Goal: Browse casually: Explore the website without a specific task or goal

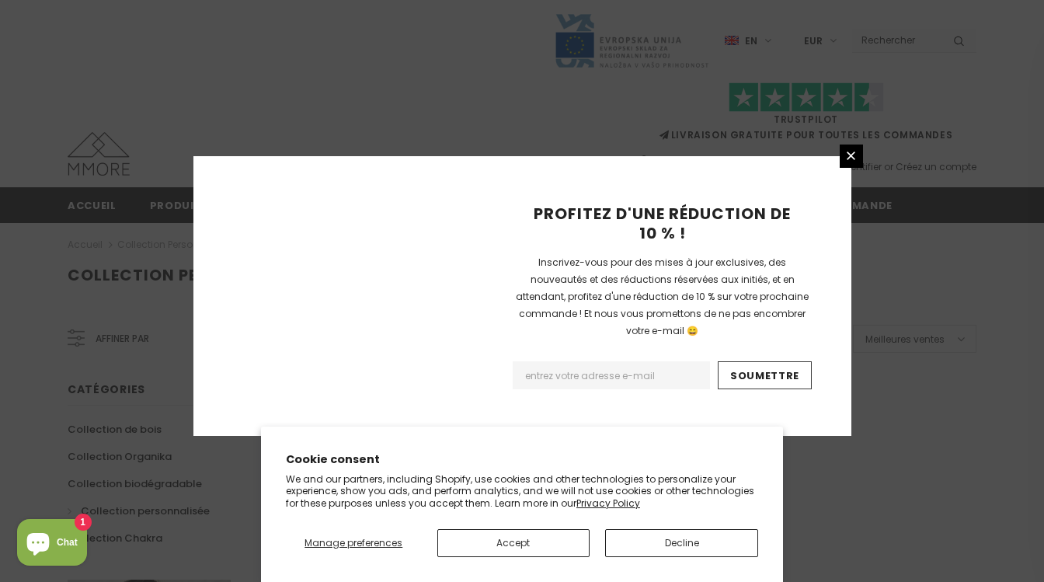
scroll to position [1048, 0]
